Goal: Information Seeking & Learning: Learn about a topic

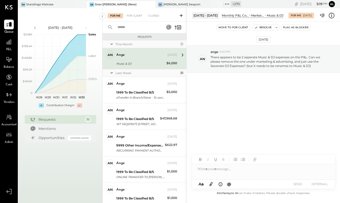
click at [317, 177] on div at bounding box center [263, 167] width 143 height 24
click at [58, 137] on div "Opportunities" at bounding box center [51, 137] width 27 height 5
click at [48, 130] on div "Mentions" at bounding box center [63, 128] width 50 height 5
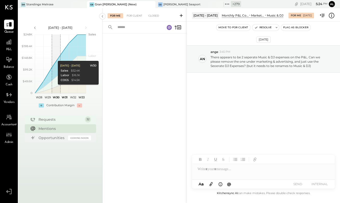
click at [48, 122] on div "Requests 32" at bounding box center [60, 119] width 71 height 9
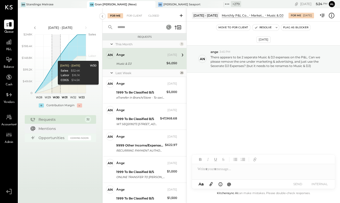
click at [50, 136] on div "Opportunities" at bounding box center [51, 137] width 27 height 5
click at [50, 126] on div "Mentions" at bounding box center [63, 128] width 50 height 5
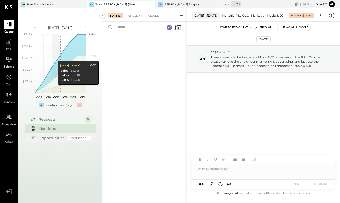
click at [48, 122] on div "Requests 32" at bounding box center [60, 119] width 71 height 9
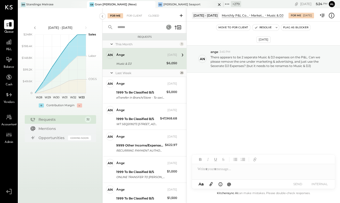
click at [168, 3] on div "[PERSON_NAME] Seaport" at bounding box center [181, 5] width 37 height 4
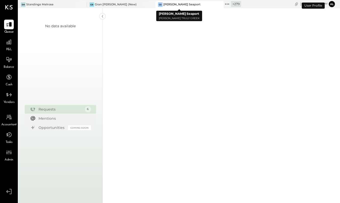
click at [216, 3] on icon at bounding box center [219, 5] width 6 height 6
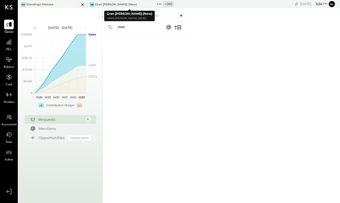
click at [69, 5] on div at bounding box center [78, 4] width 18 height 7
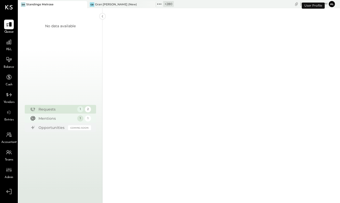
click at [50, 118] on div "Requests 1 2 Mentions 1 1 Opportunities Coming Soon" at bounding box center [60, 118] width 71 height 27
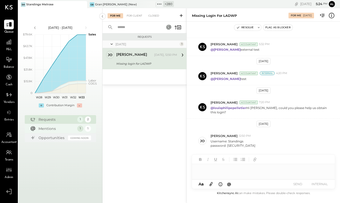
scroll to position [88, 0]
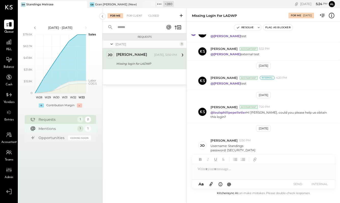
click at [52, 127] on div "Mentions" at bounding box center [56, 128] width 36 height 5
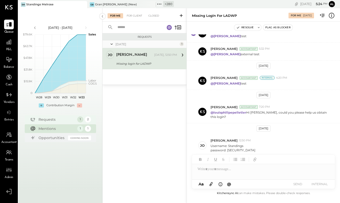
click at [79, 121] on div "1" at bounding box center [80, 119] width 6 height 6
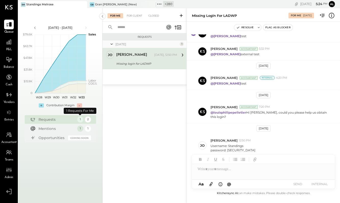
click at [90, 121] on div "2" at bounding box center [88, 119] width 6 height 6
click at [78, 122] on div "1" at bounding box center [80, 119] width 6 height 6
click at [85, 121] on div "2" at bounding box center [88, 119] width 6 height 6
click at [136, 14] on div "For Client" at bounding box center [134, 15] width 21 height 5
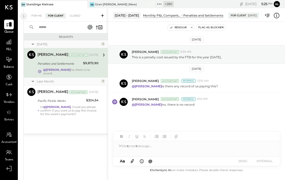
click at [25, 17] on icon at bounding box center [24, 16] width 6 height 9
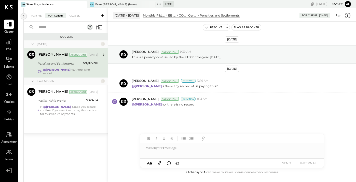
click at [24, 14] on icon at bounding box center [24, 16] width 6 height 9
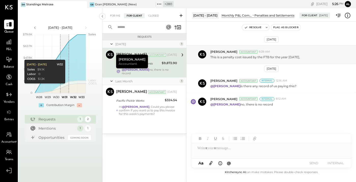
click at [65, 95] on text "W31" at bounding box center [65, 97] width 6 height 4
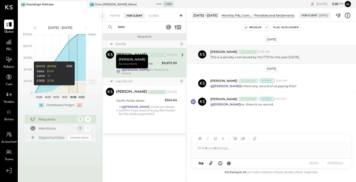
click at [75, 97] on text "W32" at bounding box center [73, 97] width 7 height 4
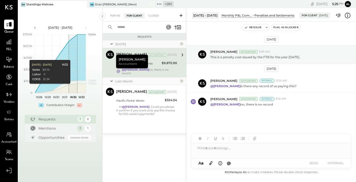
click at [69, 95] on icon "polygon, polyline { transition: fill-opacity 0.1s, stroke-opacity 0.1s; } 0 $15…" at bounding box center [60, 66] width 81 height 69
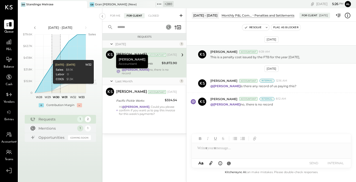
click at [53, 96] on text "W30" at bounding box center [56, 97] width 7 height 4
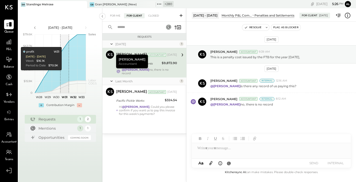
click at [61, 82] on polygon at bounding box center [60, 64] width 51 height 58
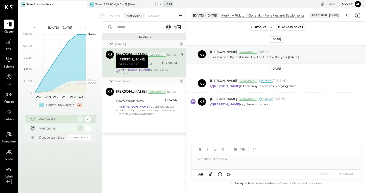
click at [51, 127] on div "Mentions" at bounding box center [56, 128] width 36 height 5
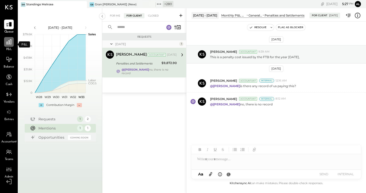
click at [6, 45] on icon at bounding box center [9, 42] width 7 height 7
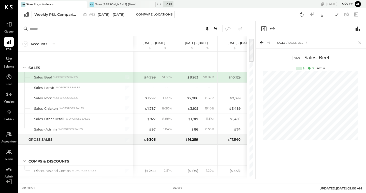
click at [272, 32] on div at bounding box center [311, 28] width 110 height 15
click at [273, 25] on div at bounding box center [311, 28] width 110 height 15
click at [273, 27] on icon "Expand panel (e)" at bounding box center [273, 29] width 6 height 6
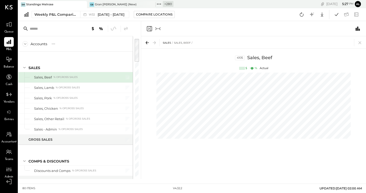
scroll to position [0, 21]
click at [122, 30] on div at bounding box center [125, 29] width 8 height 6
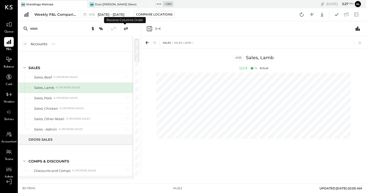
scroll to position [0, 64]
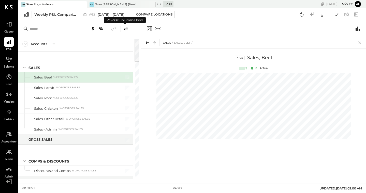
scroll to position [0, 21]
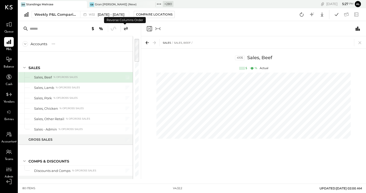
scroll to position [0, 191]
